Goal: Task Accomplishment & Management: Manage account settings

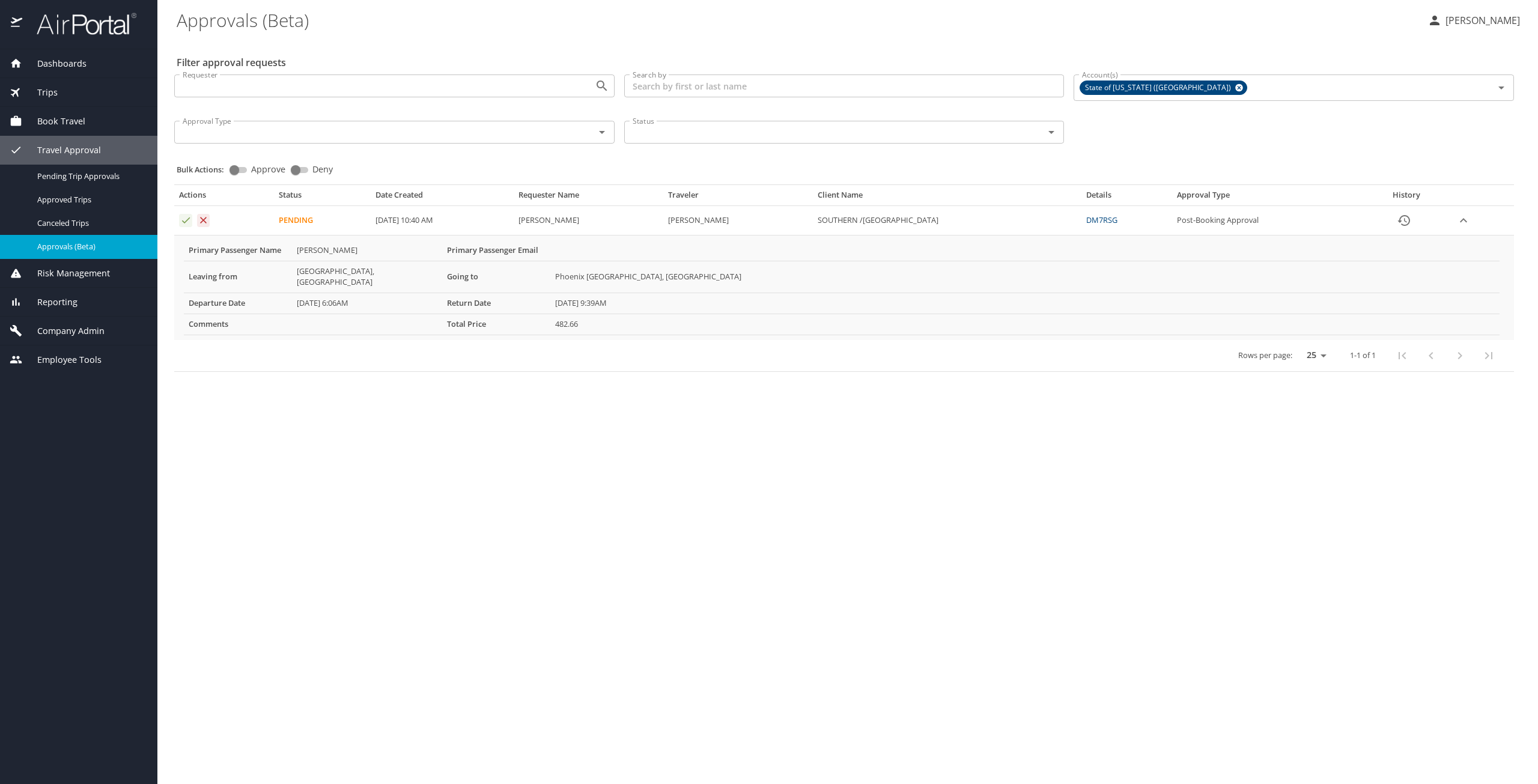
click at [183, 221] on icon "Approval table" at bounding box center [186, 220] width 11 height 11
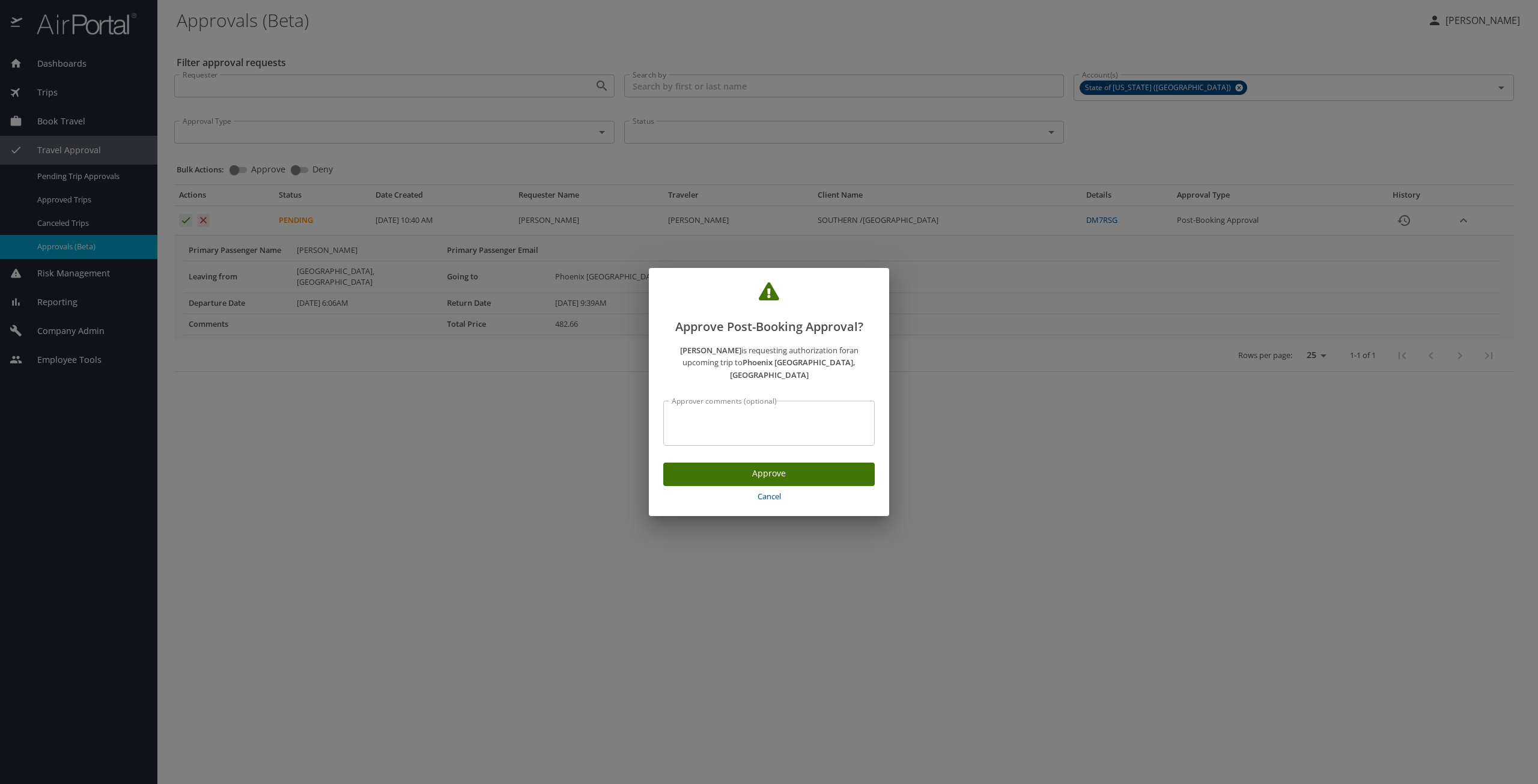
click at [679, 470] on span "Approve" at bounding box center [769, 473] width 192 height 15
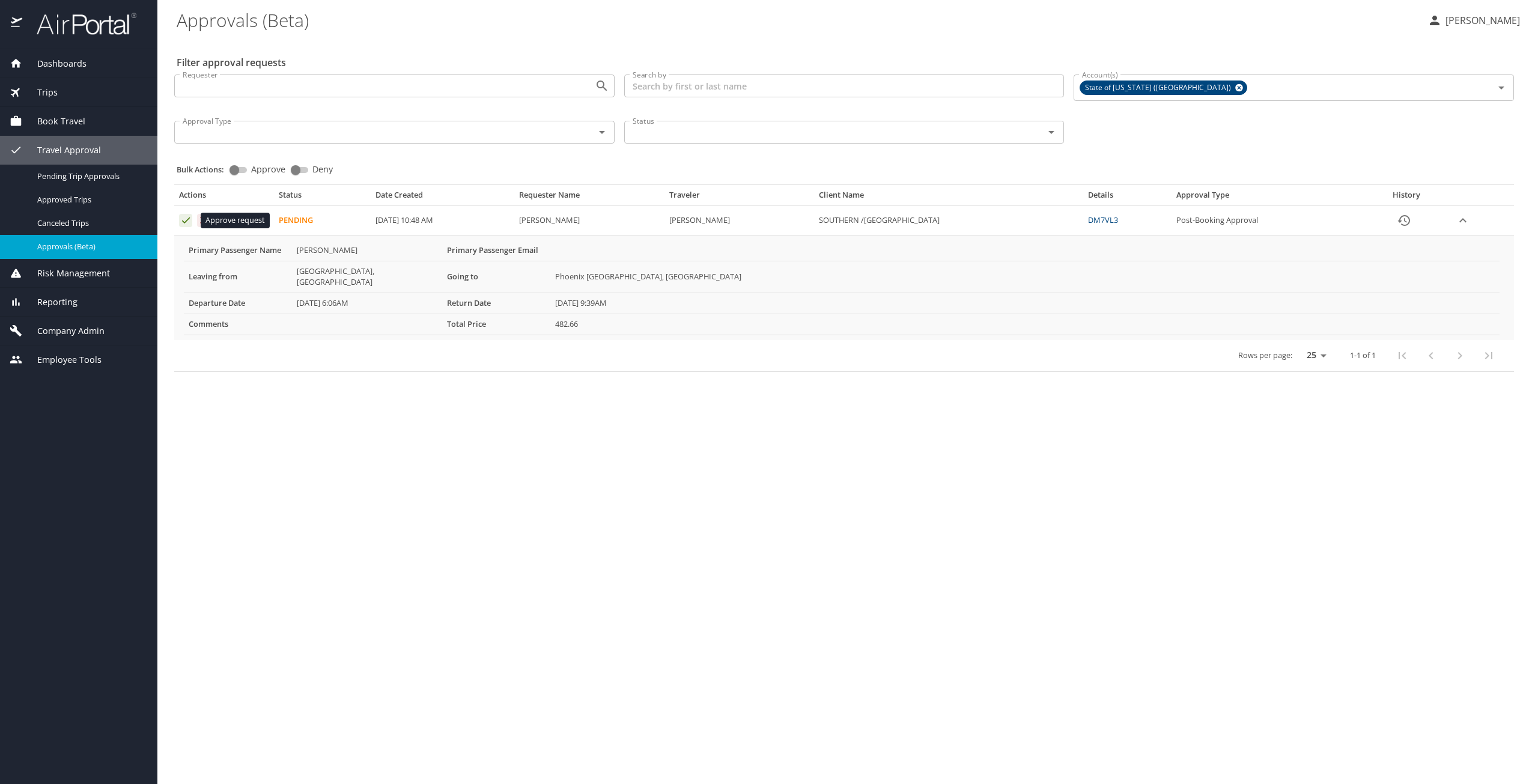
click at [184, 222] on icon "Approval table" at bounding box center [186, 220] width 11 height 11
